Goal: Task Accomplishment & Management: Use online tool/utility

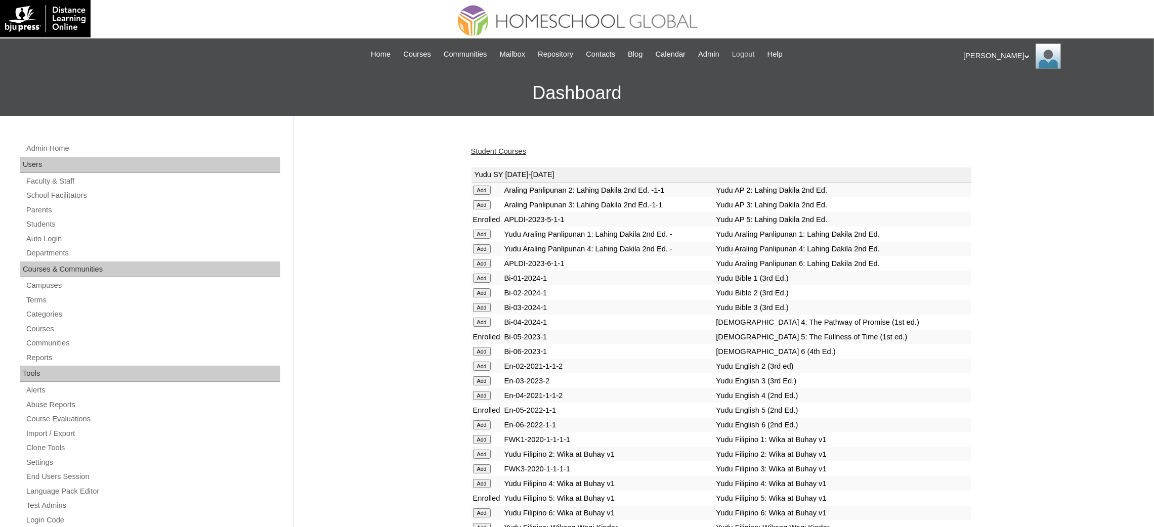
click at [753, 53] on span "Logout" at bounding box center [743, 55] width 23 height 12
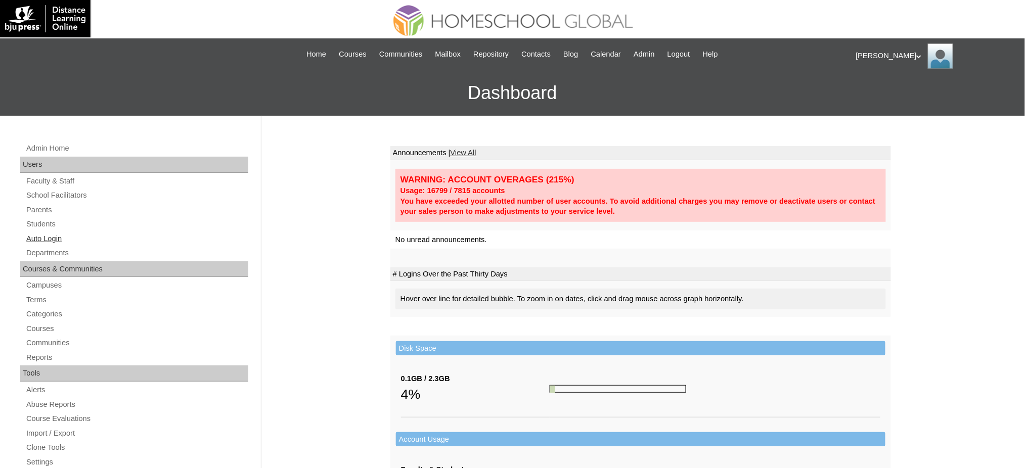
click at [55, 240] on link "Auto Login" at bounding box center [136, 239] width 223 height 13
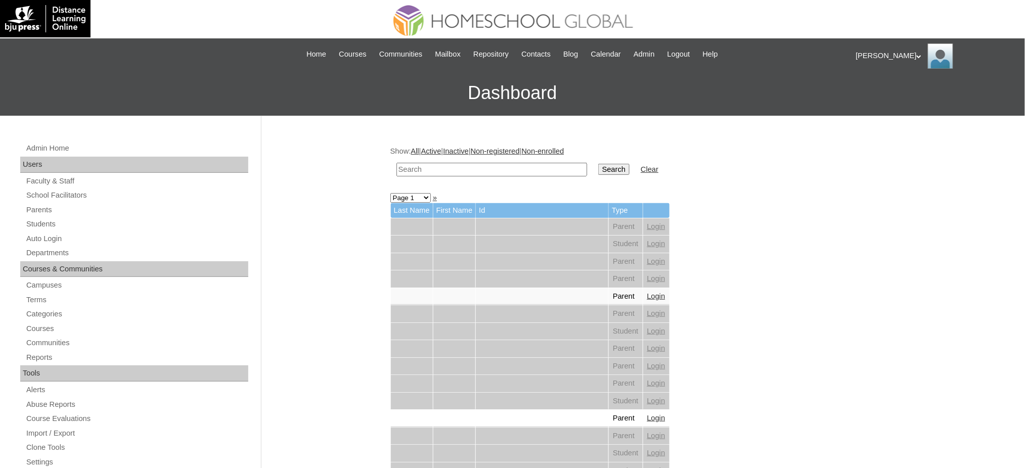
click at [515, 167] on input "text" at bounding box center [492, 170] width 191 height 14
paste input "[PERSON_NAME]"
type input "Hunter James"
click at [598, 164] on input "Search" at bounding box center [613, 169] width 31 height 11
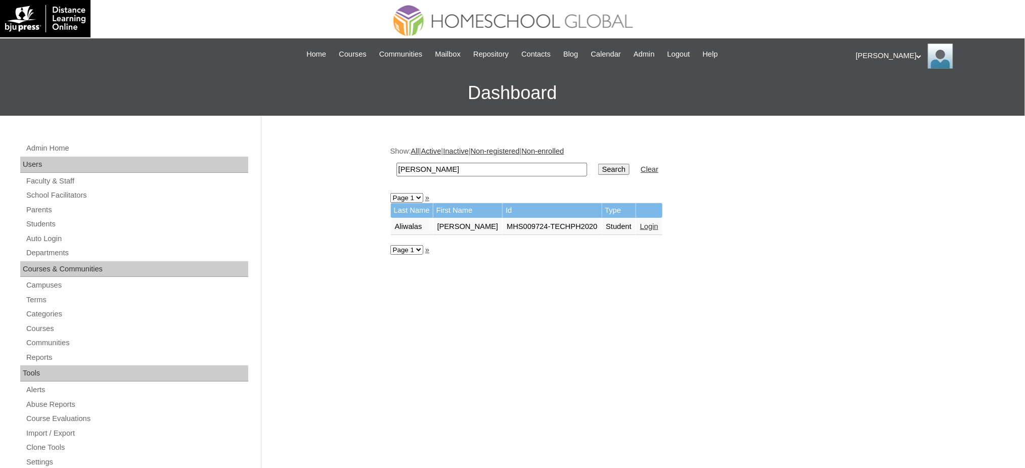
click at [640, 225] on link "Login" at bounding box center [649, 227] width 18 height 8
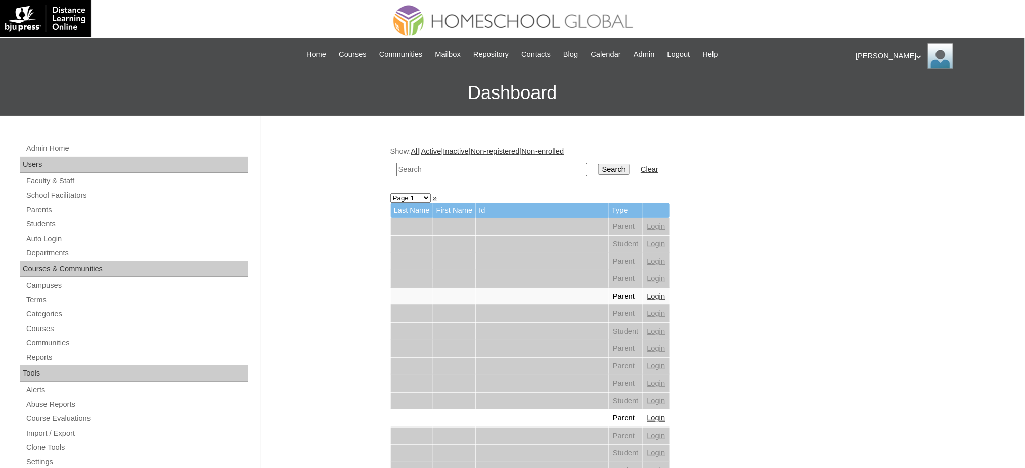
click at [506, 171] on input "text" at bounding box center [492, 170] width 191 height 14
paste input "Haley Madison"
type input "Haley Madison"
click at [598, 164] on input "Search" at bounding box center [613, 169] width 31 height 11
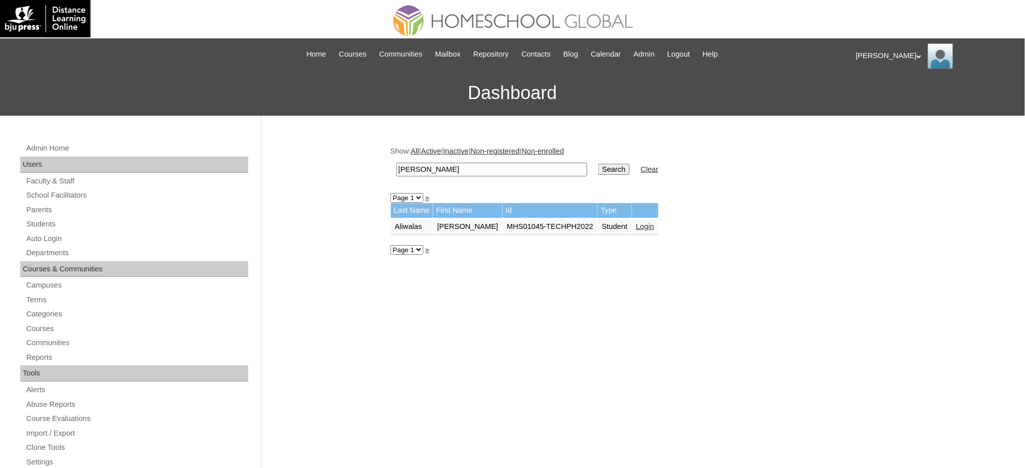
click at [642, 227] on td "Login" at bounding box center [645, 227] width 26 height 17
click at [636, 223] on link "Login" at bounding box center [645, 227] width 18 height 8
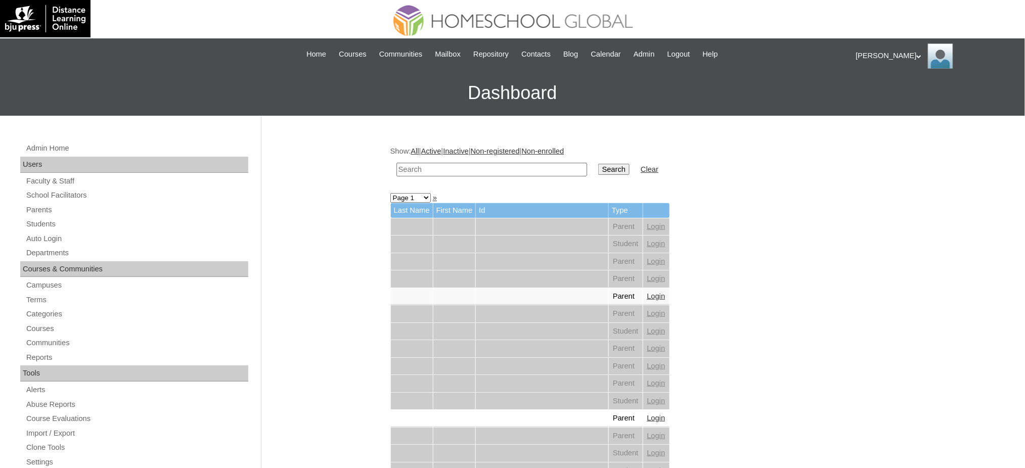
click at [442, 169] on input "text" at bounding box center [492, 170] width 191 height 14
paste input "[PERSON_NAME]"
type input "[PERSON_NAME]"
click at [598, 167] on input "Search" at bounding box center [613, 169] width 31 height 11
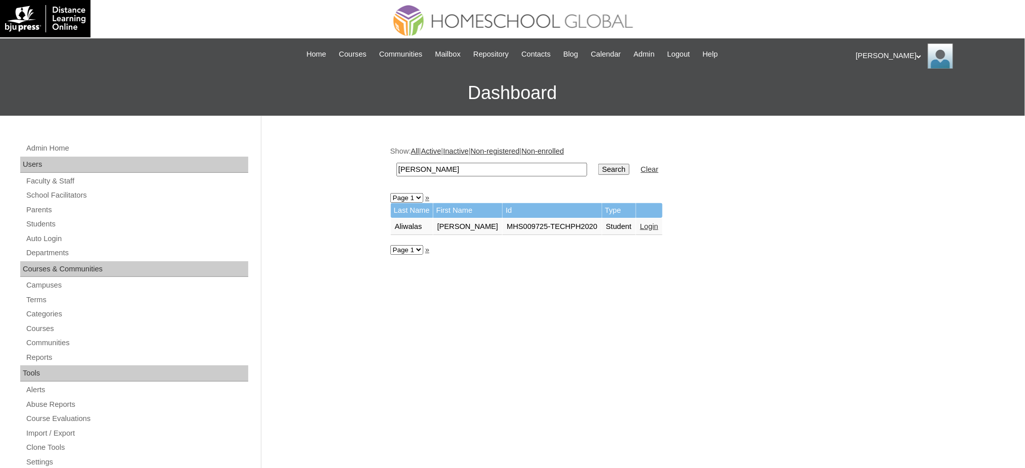
click at [640, 224] on link "Login" at bounding box center [649, 227] width 18 height 8
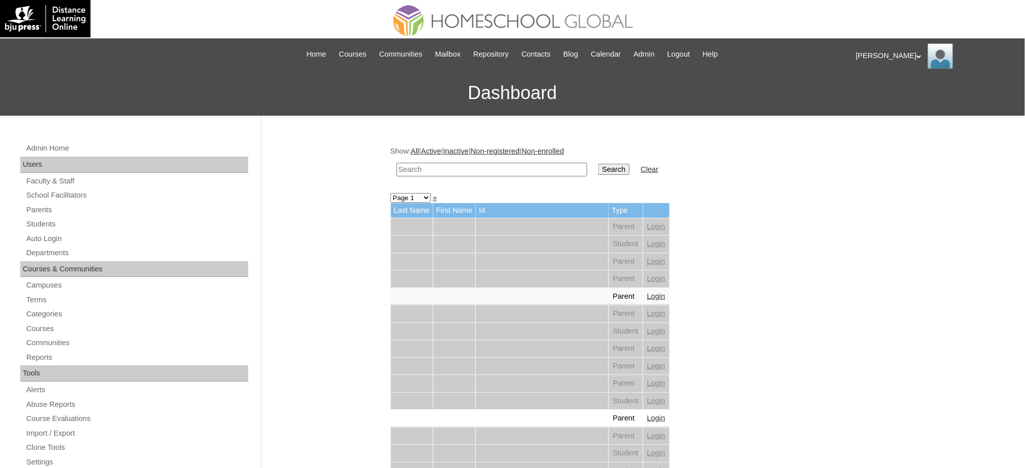
click at [532, 171] on input "text" at bounding box center [492, 170] width 191 height 14
paste input "Niko Lael"
type input "Niko Lael"
click at [598, 170] on input "Search" at bounding box center [613, 169] width 31 height 11
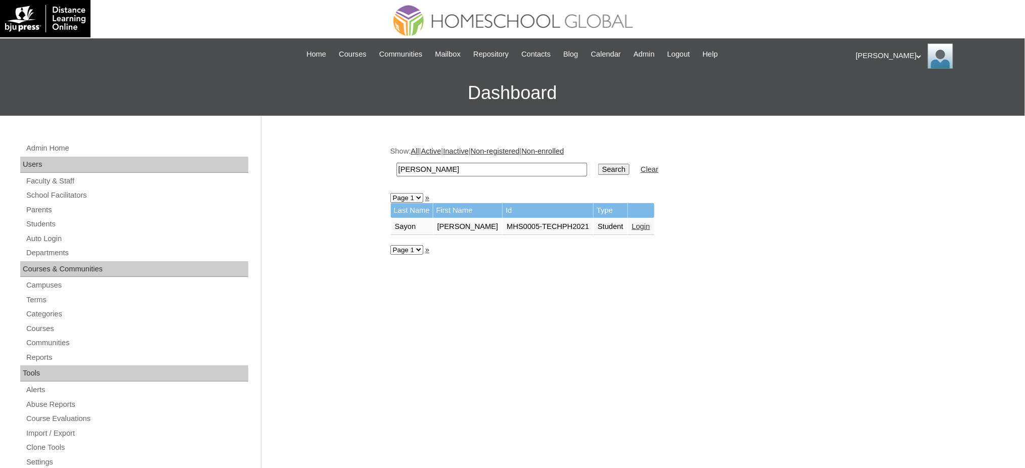
click at [632, 223] on link "Login" at bounding box center [641, 227] width 18 height 8
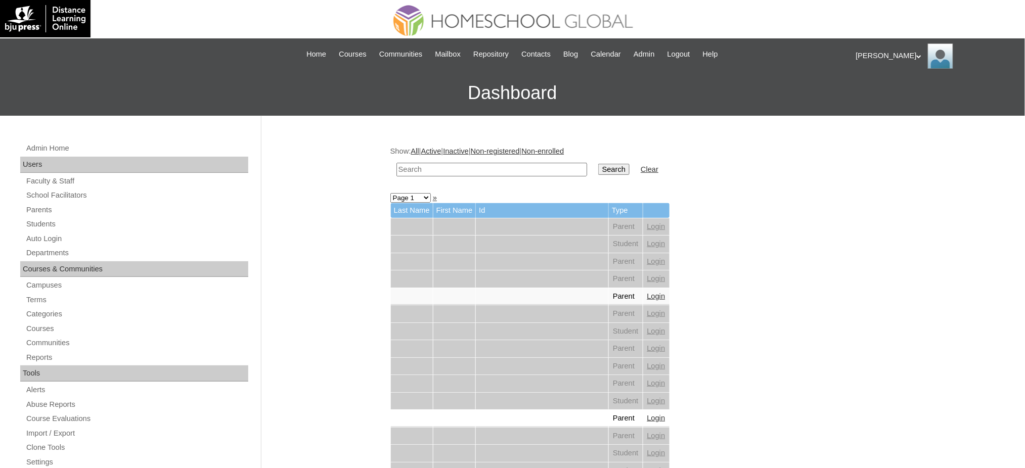
drag, startPoint x: 0, startPoint y: 0, endPoint x: 544, endPoint y: 169, distance: 570.0
click at [544, 169] on input "text" at bounding box center [492, 170] width 191 height 14
paste input "Lorenzo Miguel"
type input "Lorenzo Miguel"
click at [598, 169] on input "Search" at bounding box center [613, 169] width 31 height 11
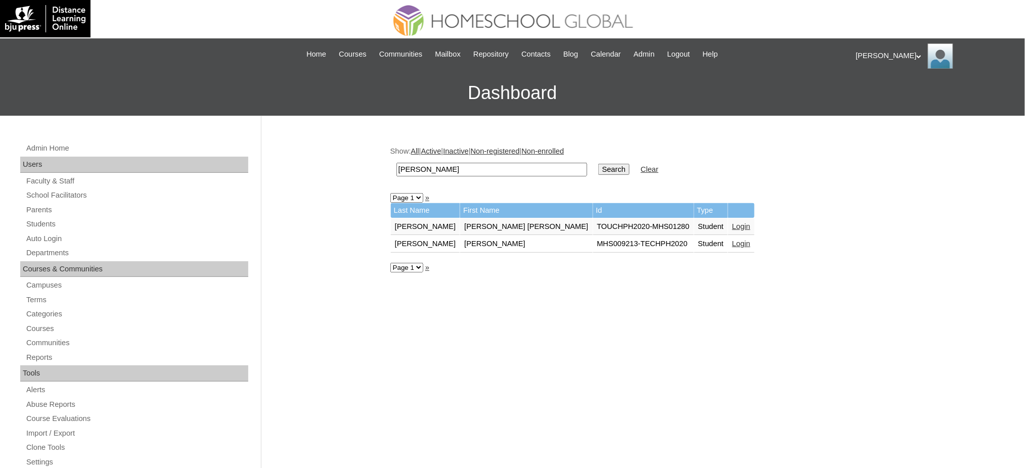
click at [732, 241] on link "Login" at bounding box center [741, 244] width 18 height 8
